Goal: Transaction & Acquisition: Book appointment/travel/reservation

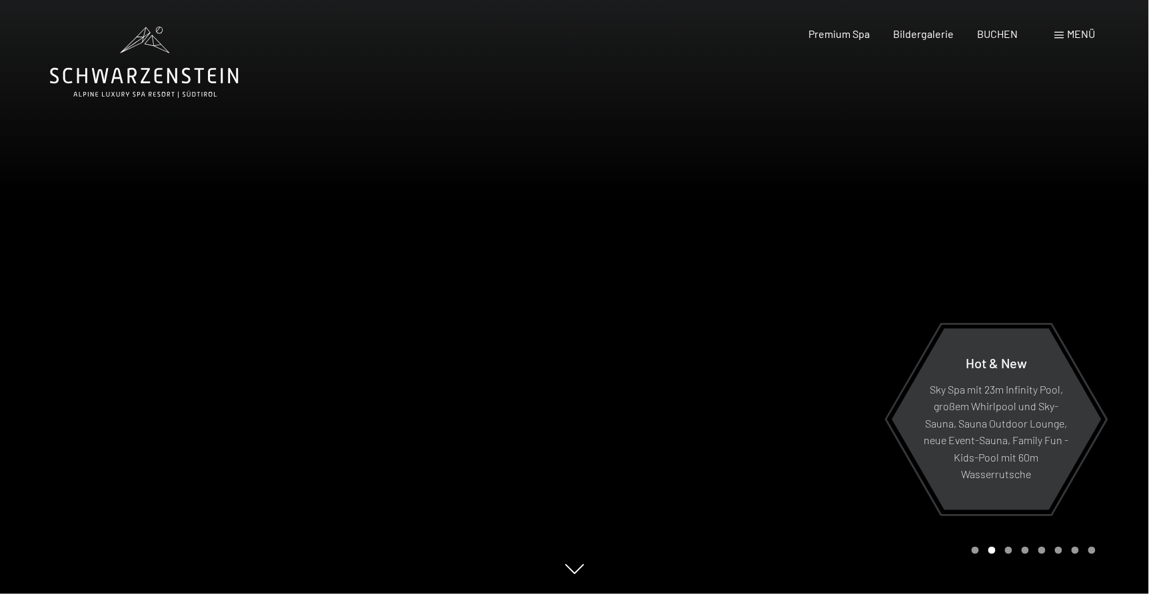
click at [157, 83] on icon at bounding box center [144, 76] width 189 height 16
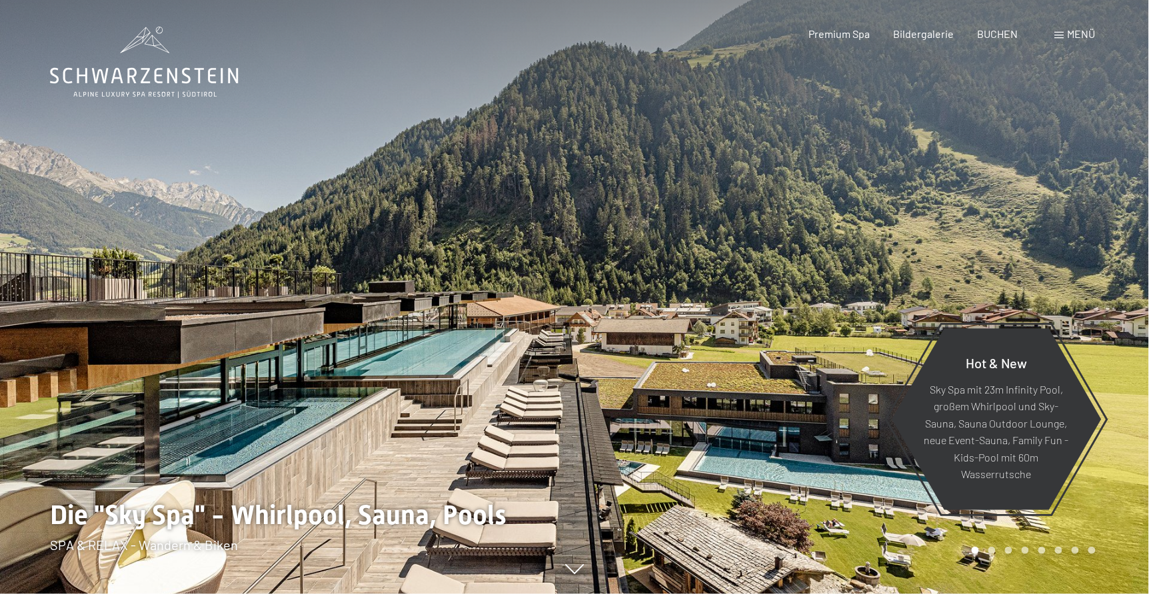
click at [1077, 37] on span "Menü" at bounding box center [1081, 33] width 28 height 13
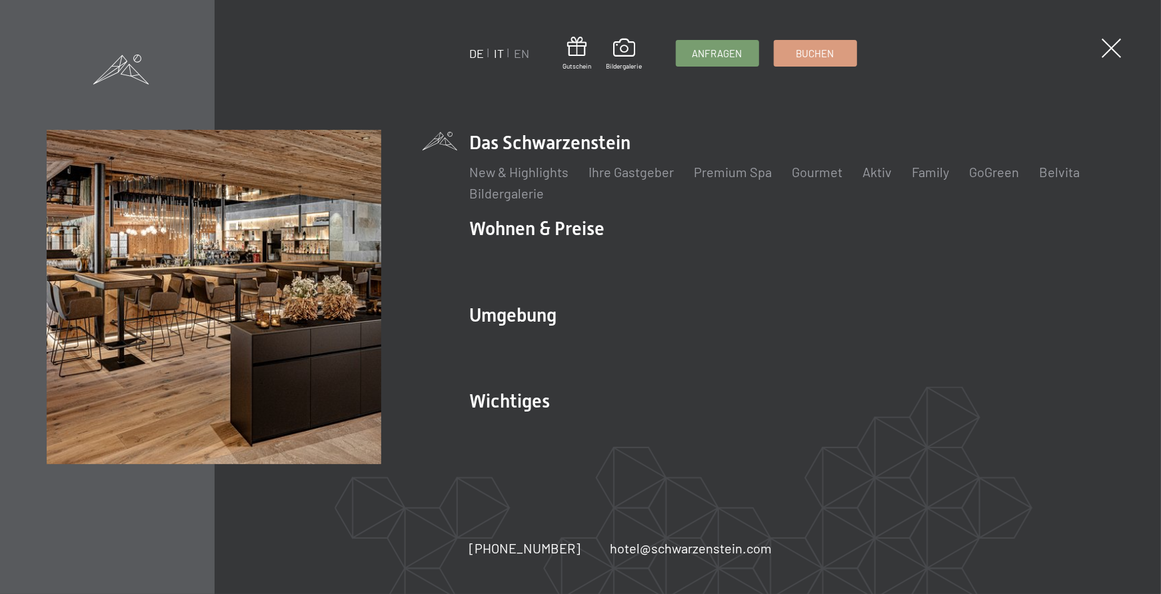
click at [498, 50] on link "IT" at bounding box center [499, 53] width 10 height 15
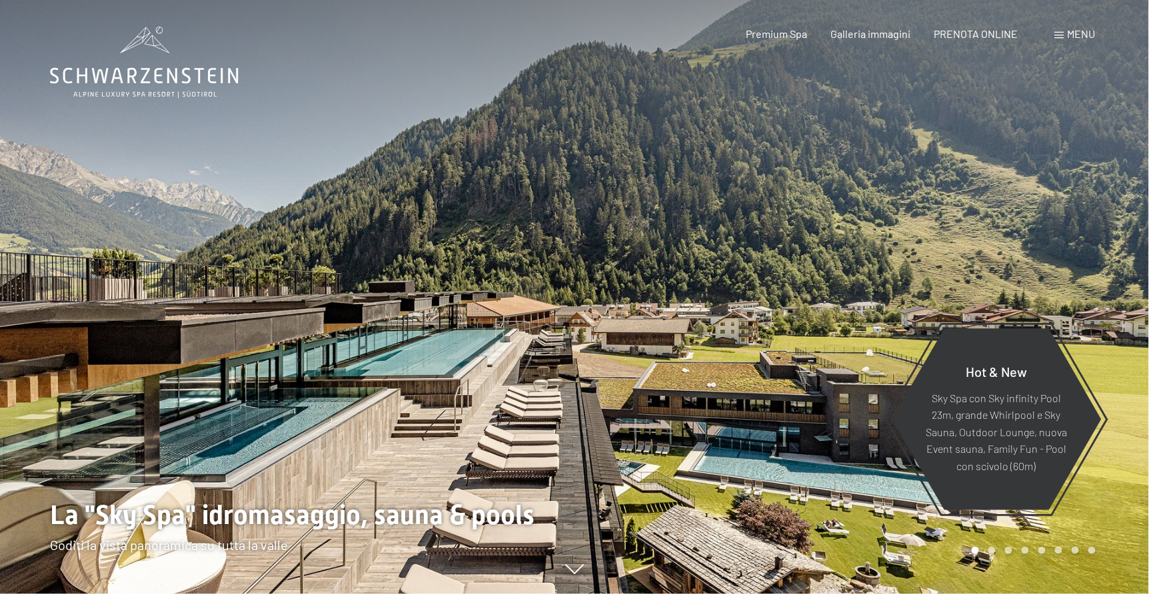
click at [1076, 28] on span "Menu" at bounding box center [1081, 33] width 28 height 13
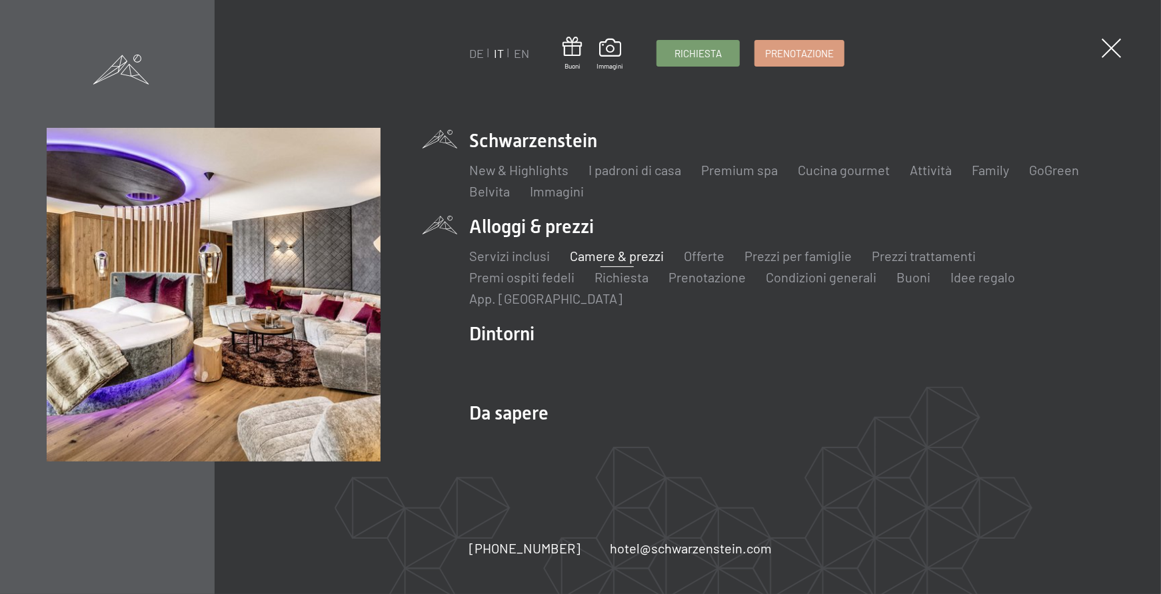
click at [615, 256] on link "Camere & prezzi" at bounding box center [617, 256] width 94 height 16
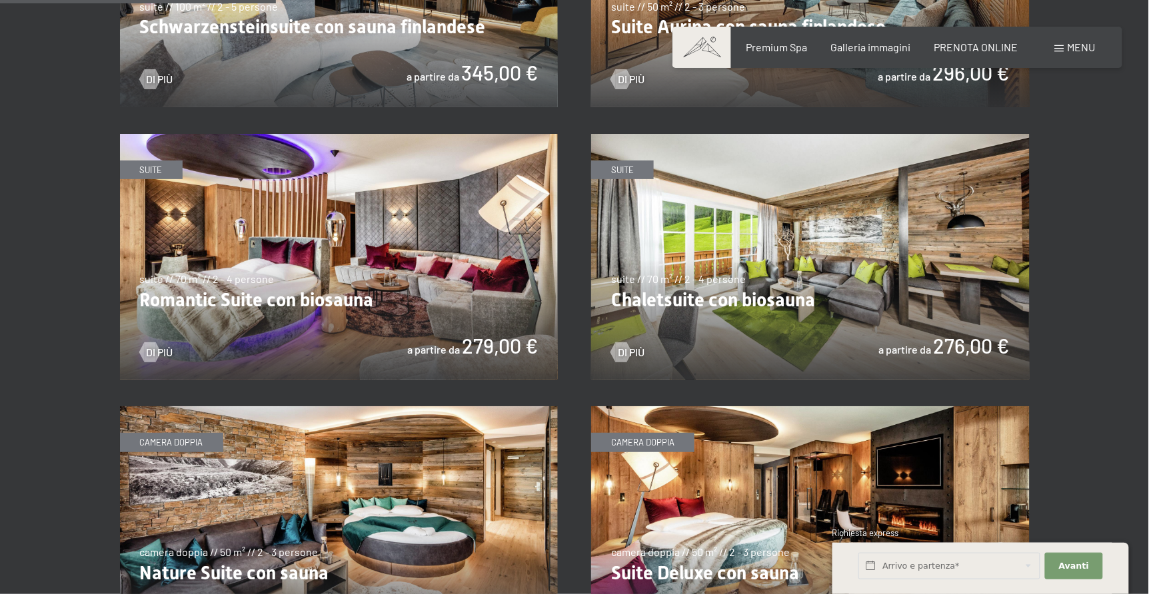
scroll to position [1019, 0]
